Goal: Find specific page/section: Find specific page/section

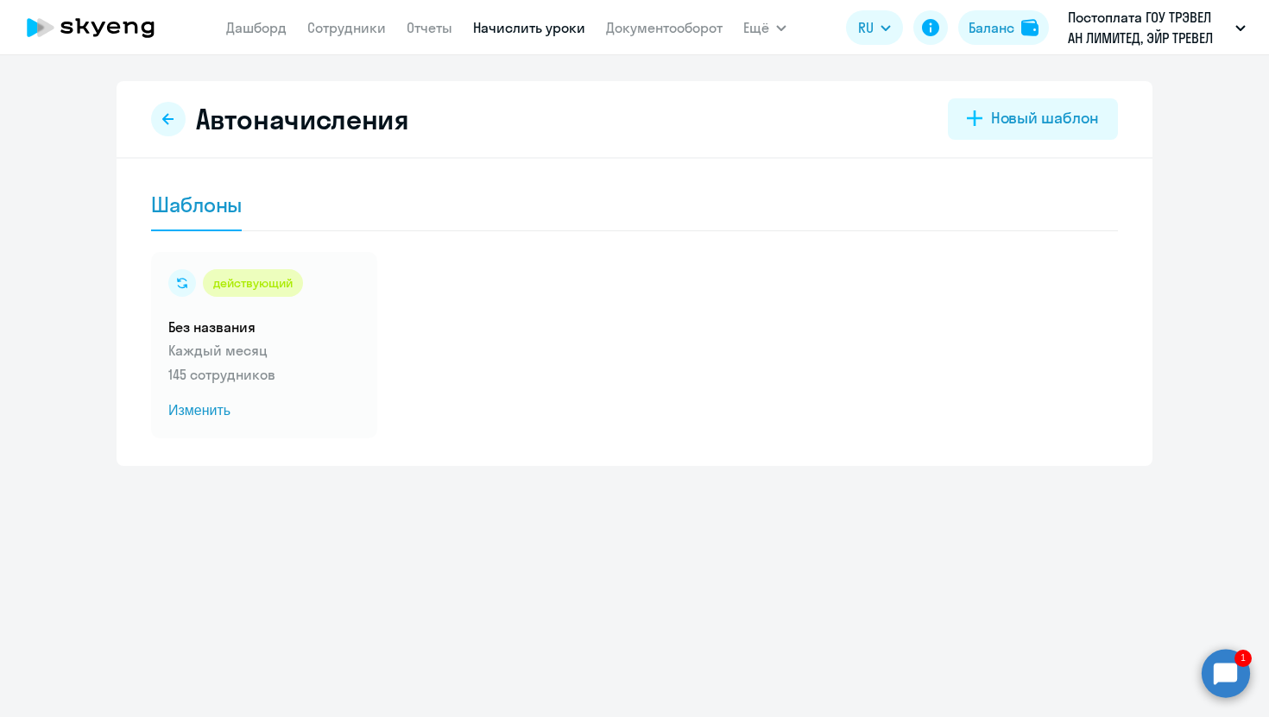
click at [352, 30] on link "Сотрудники" at bounding box center [346, 27] width 79 height 17
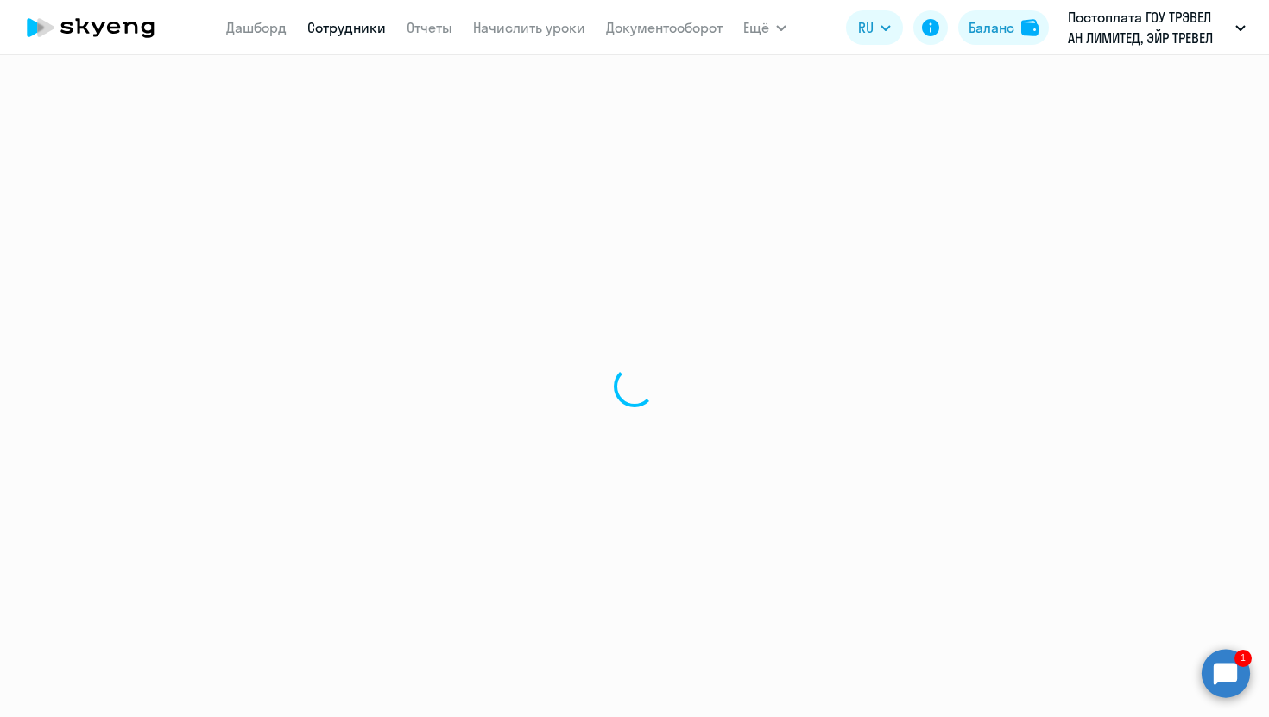
select select "30"
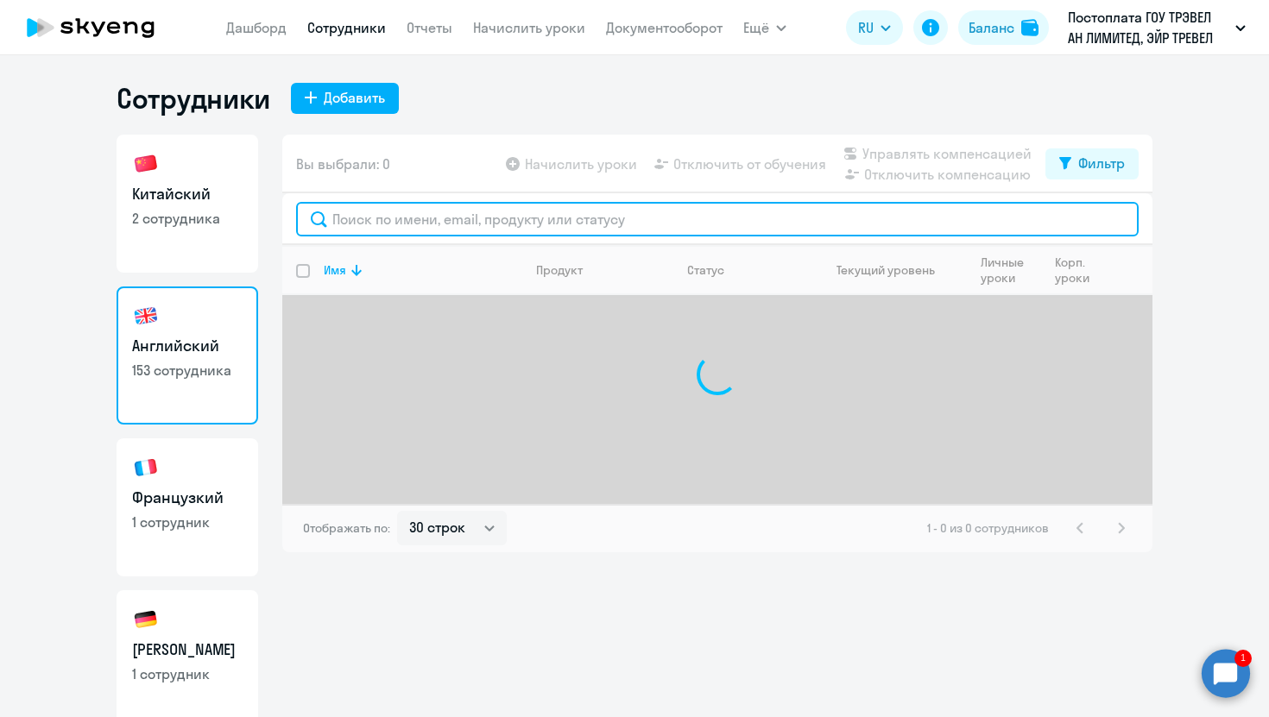
click at [506, 219] on input "text" at bounding box center [717, 219] width 843 height 35
type input "г"
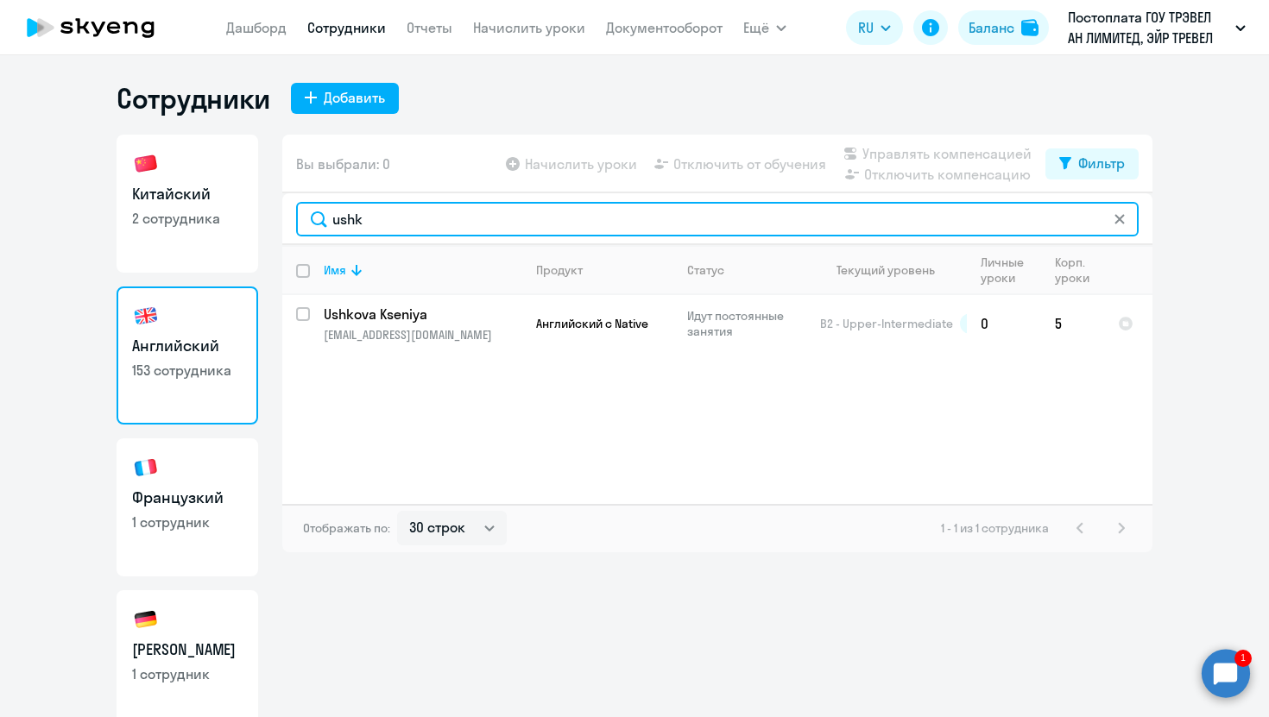
type input "ushk"
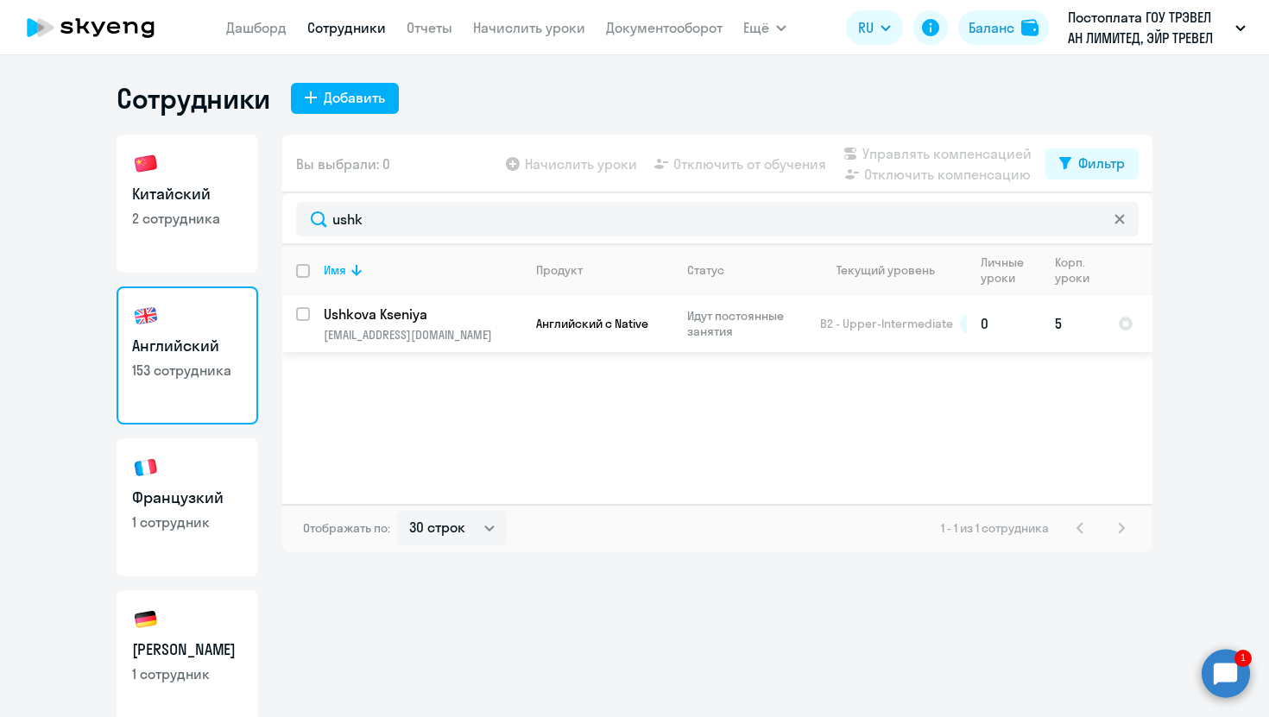
drag, startPoint x: 458, startPoint y: 339, endPoint x: 473, endPoint y: 345, distance: 15.9
click at [473, 345] on td "Ushkova Kseniya [EMAIL_ADDRESS][DOMAIN_NAME]" at bounding box center [416, 323] width 212 height 57
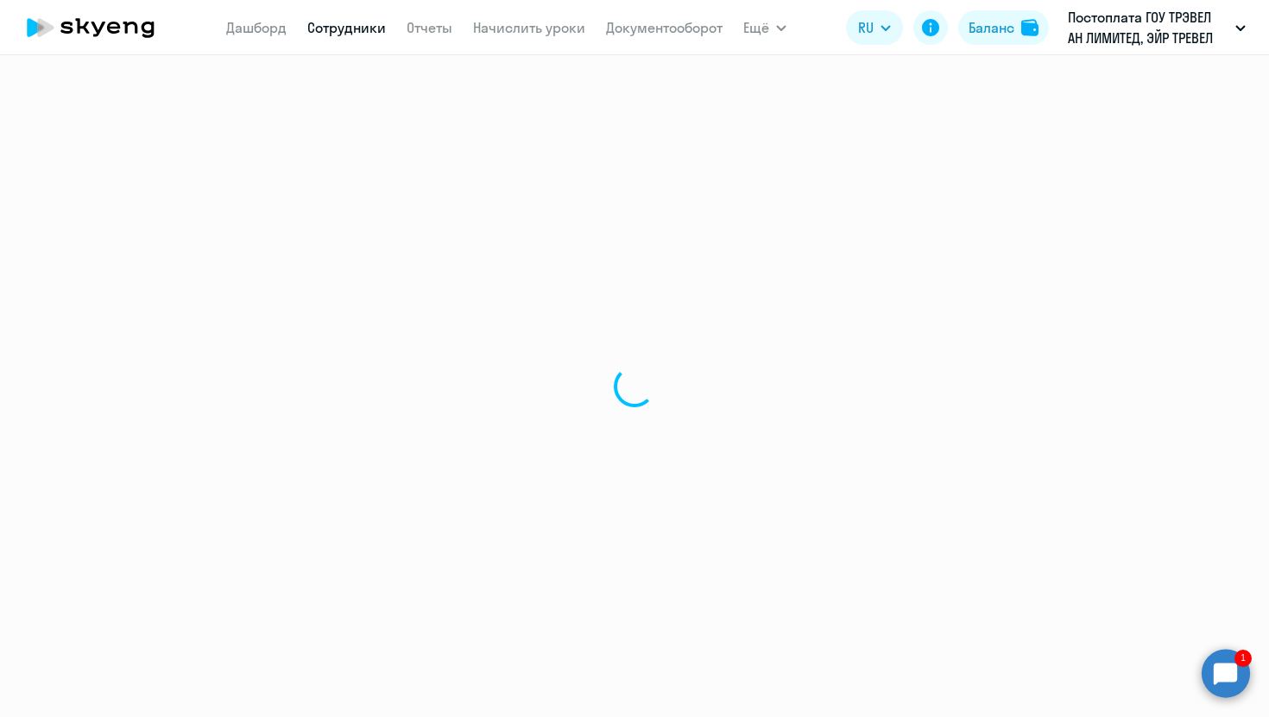
select select "english"
